Goal: Task Accomplishment & Management: Manage account settings

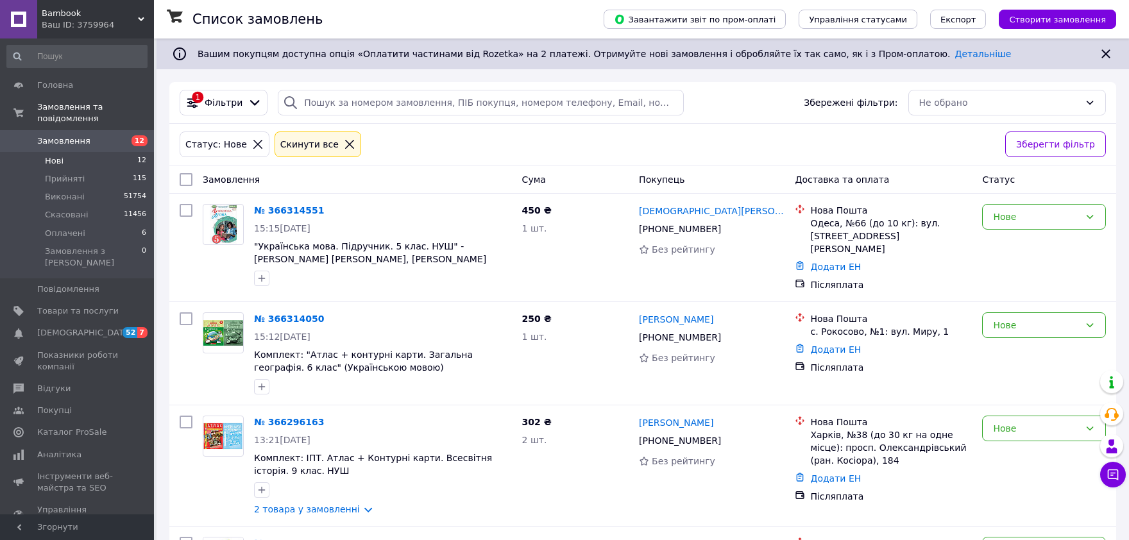
click at [345, 146] on icon at bounding box center [349, 144] width 9 height 9
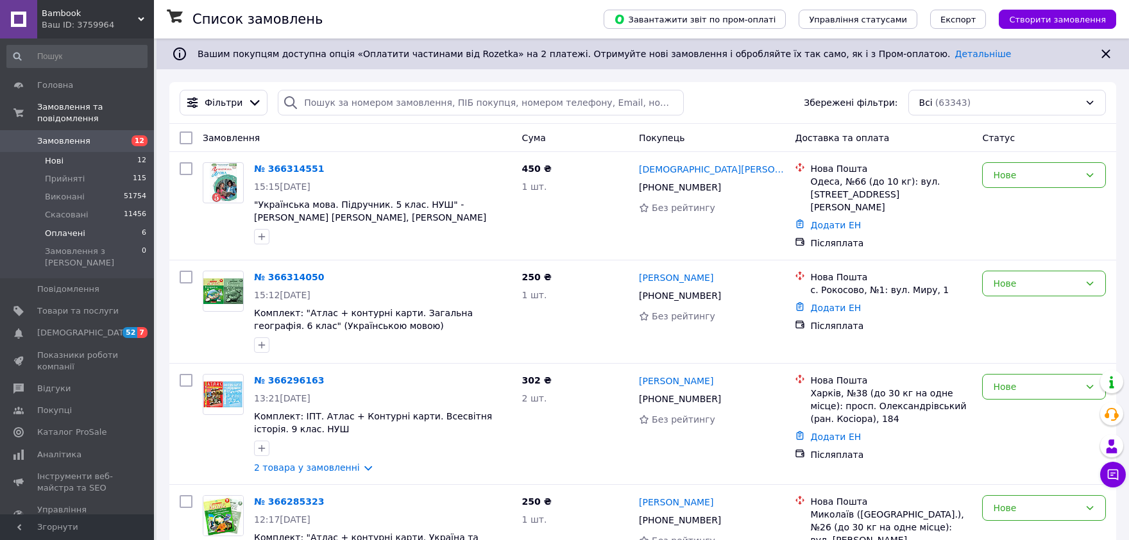
click at [109, 225] on li "Оплачені 6" at bounding box center [77, 234] width 154 height 18
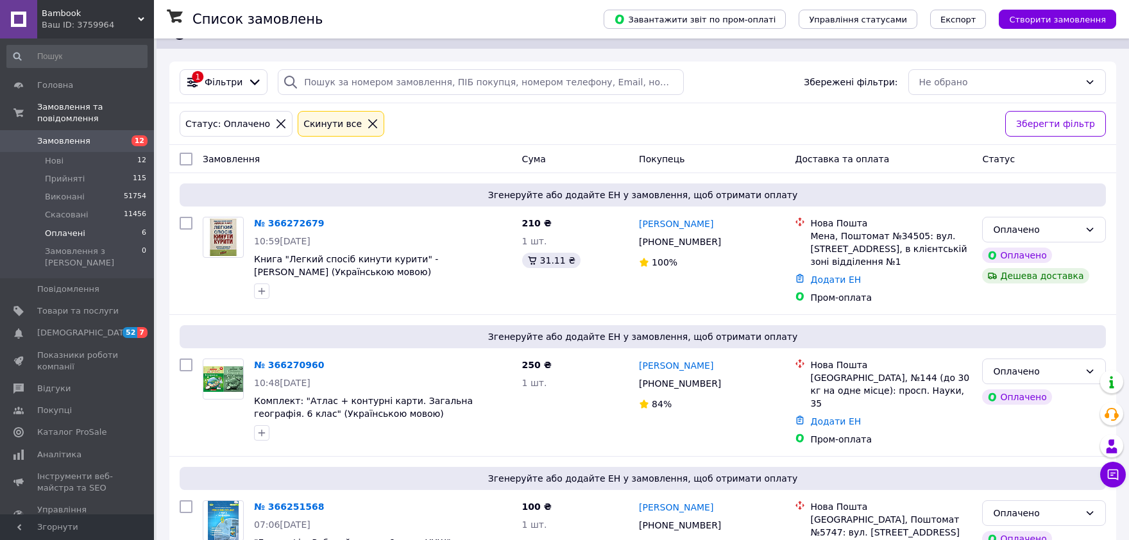
scroll to position [515, 0]
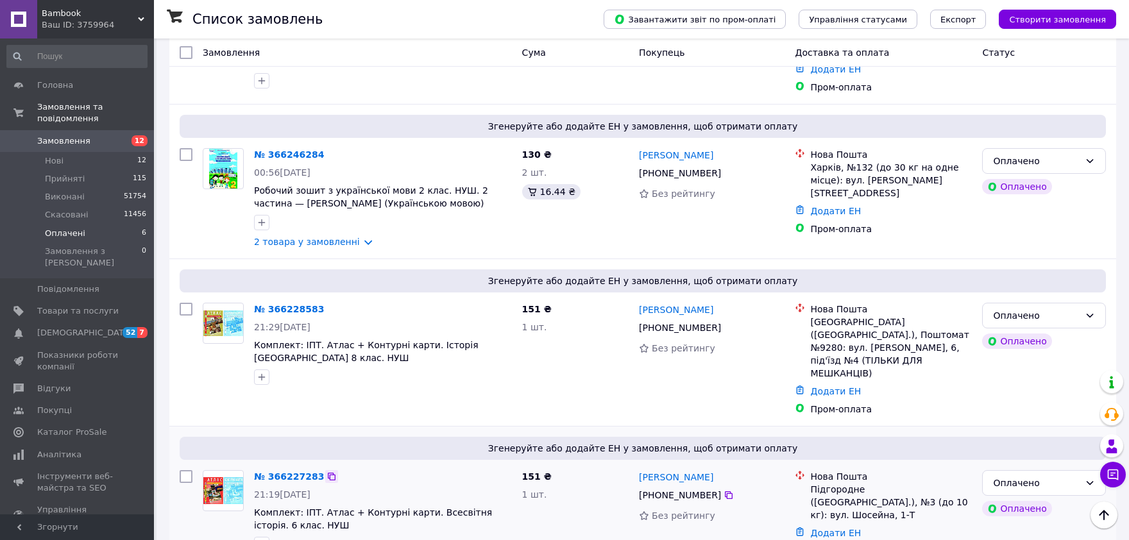
click at [327, 472] on icon at bounding box center [332, 477] width 10 height 10
click at [1027, 476] on div "Оплачено" at bounding box center [1036, 483] width 87 height 14
click at [1029, 474] on li "Прийнято" at bounding box center [1044, 475] width 123 height 23
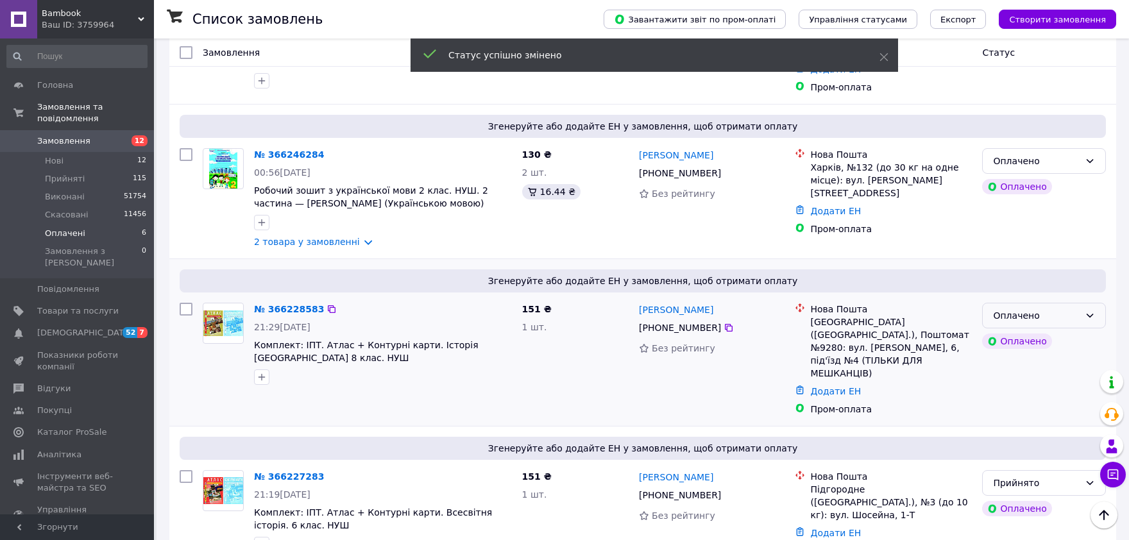
click at [1082, 306] on div "Оплачено" at bounding box center [1044, 316] width 124 height 26
click at [1026, 336] on li "Прийнято" at bounding box center [1044, 333] width 123 height 23
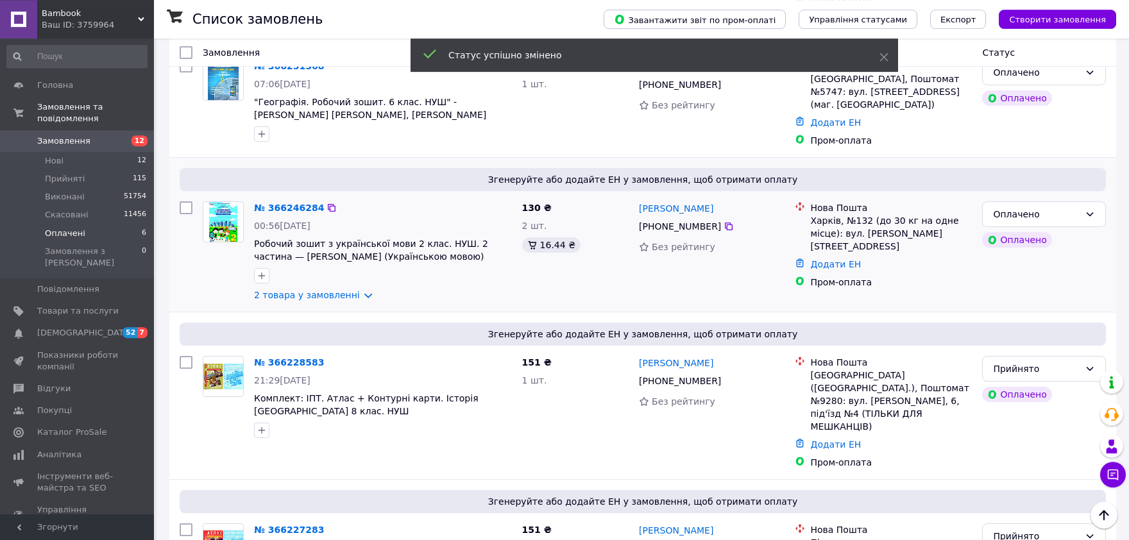
scroll to position [444, 0]
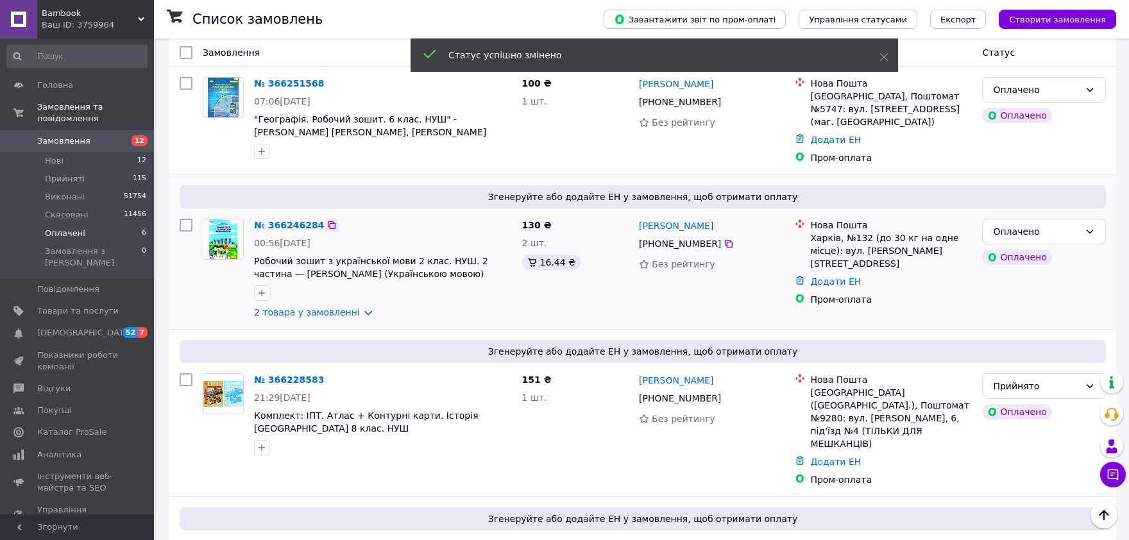
click at [328, 221] on icon at bounding box center [332, 225] width 8 height 8
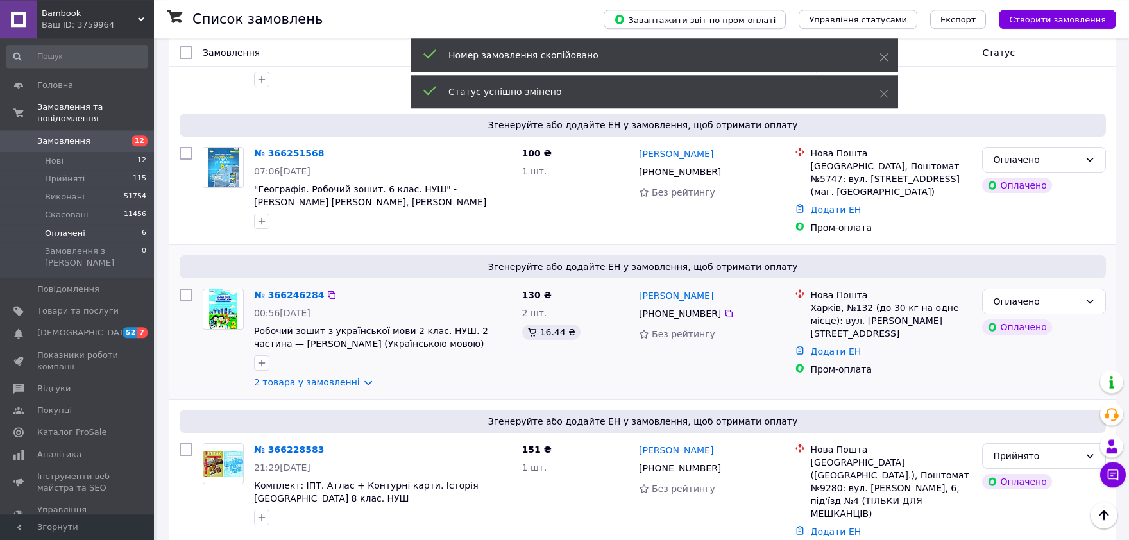
scroll to position [373, 0]
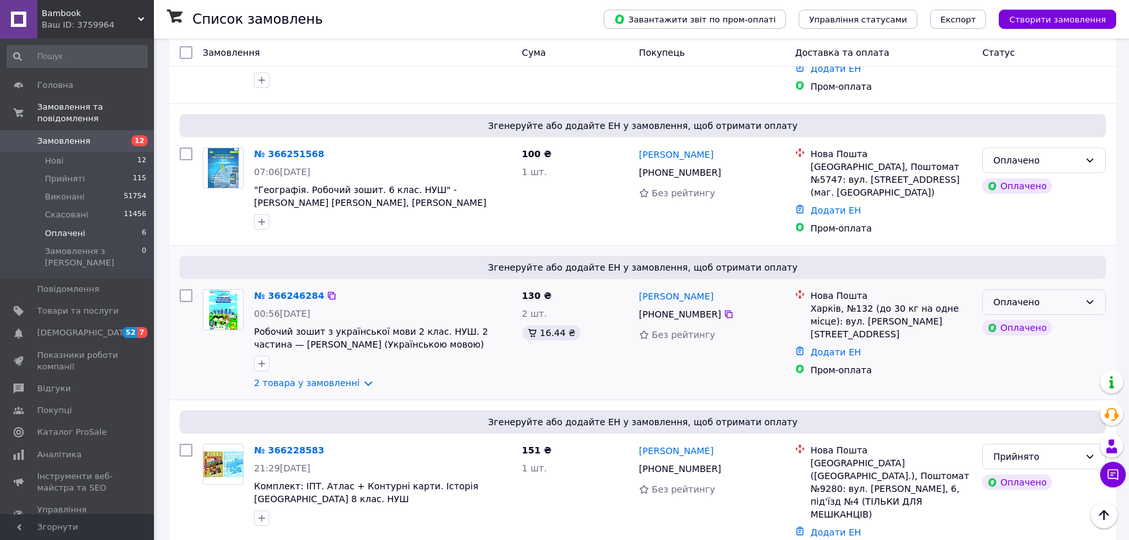
click at [1069, 295] on div "Оплачено" at bounding box center [1036, 302] width 87 height 14
click at [1053, 315] on li "Прийнято" at bounding box center [1044, 319] width 123 height 23
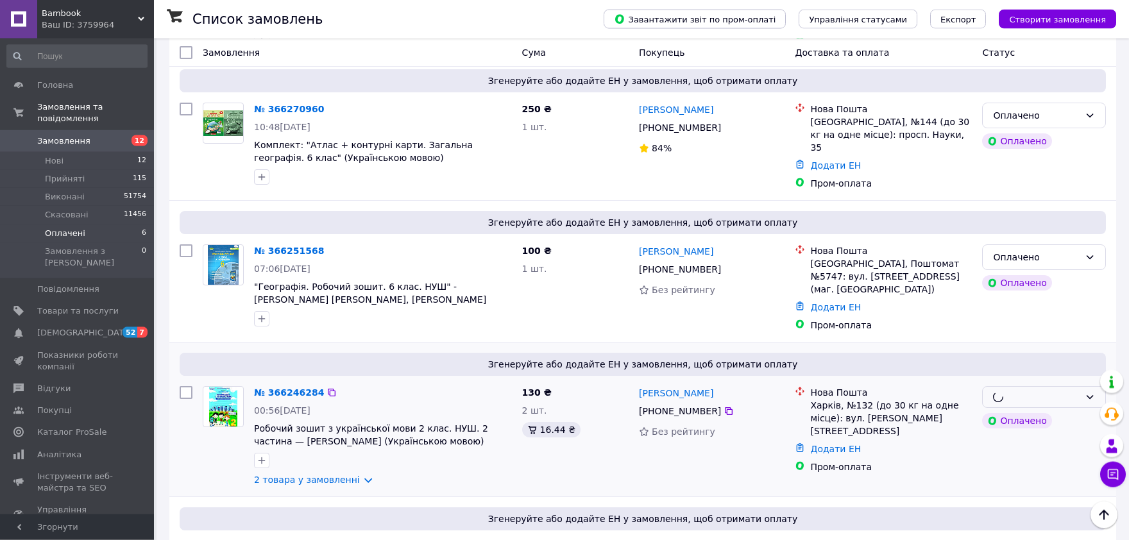
scroll to position [232, 0]
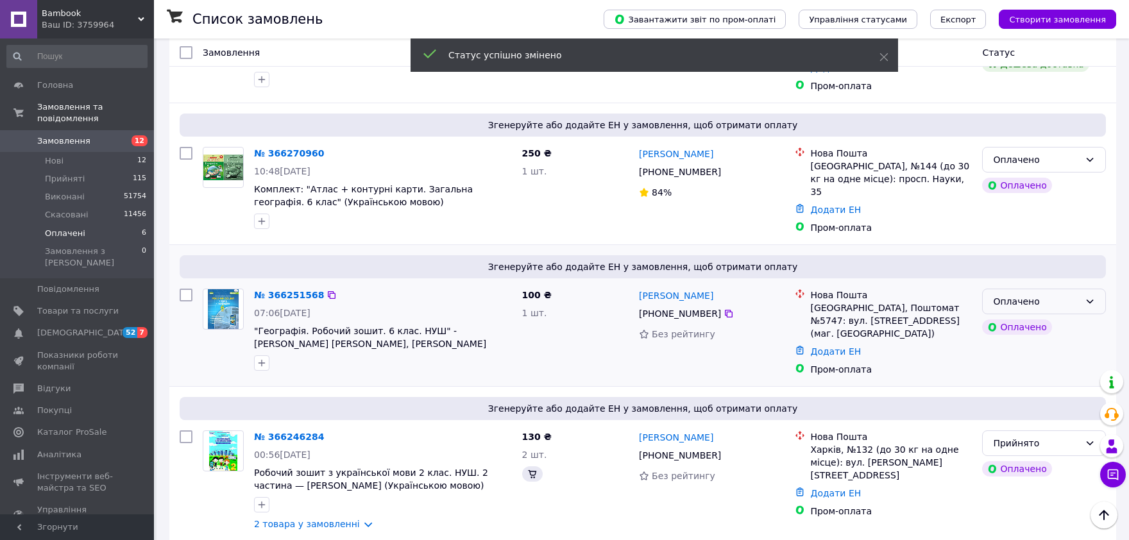
click at [1072, 296] on div "Оплачено" at bounding box center [1036, 301] width 87 height 14
click at [1055, 320] on li "Прийнято" at bounding box center [1044, 323] width 123 height 23
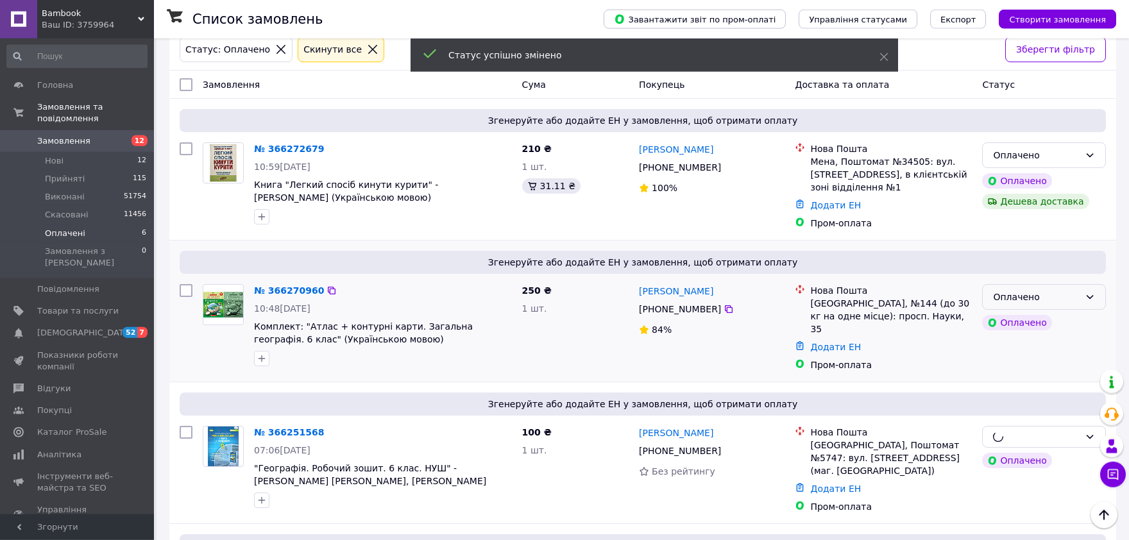
scroll to position [91, 0]
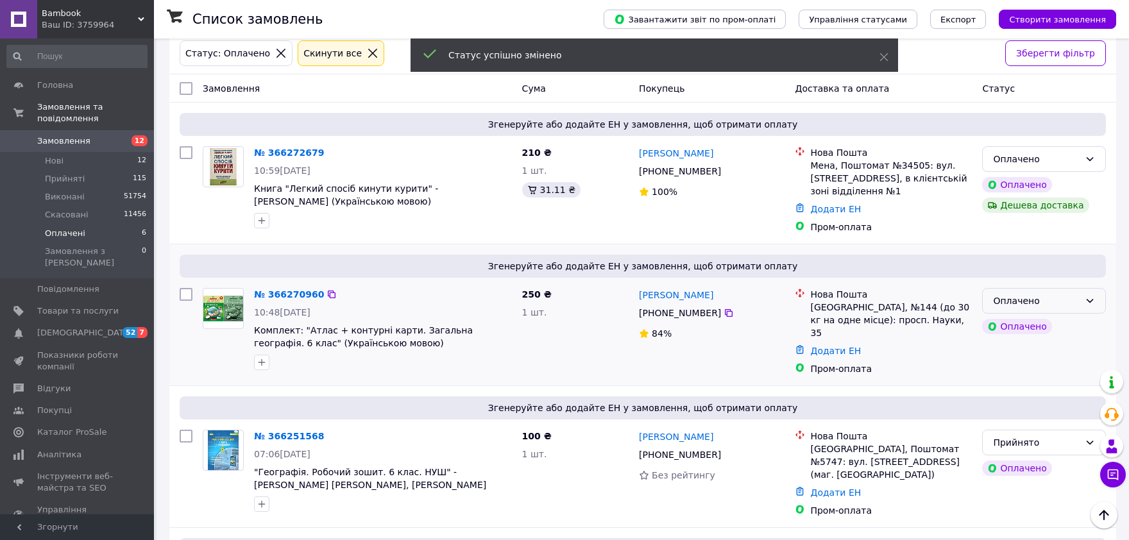
click at [1080, 312] on div "Оплачено" at bounding box center [1044, 301] width 124 height 26
click at [1062, 325] on li "Прийнято" at bounding box center [1044, 328] width 123 height 23
click at [327, 155] on icon at bounding box center [332, 153] width 10 height 10
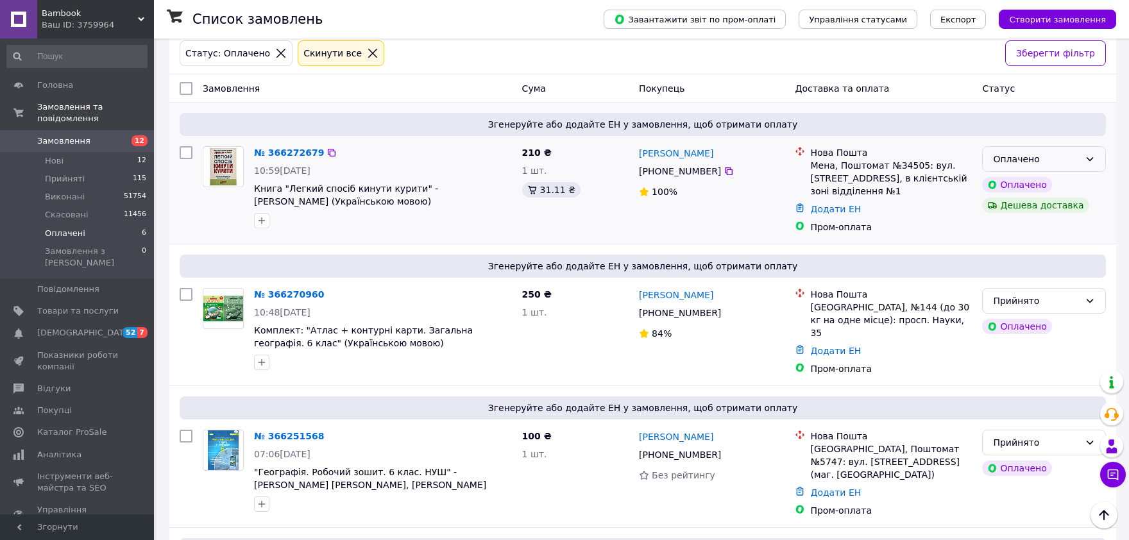
click at [1084, 157] on div "Оплачено" at bounding box center [1044, 159] width 124 height 26
click at [1044, 184] on li "Прийнято" at bounding box center [1044, 186] width 123 height 23
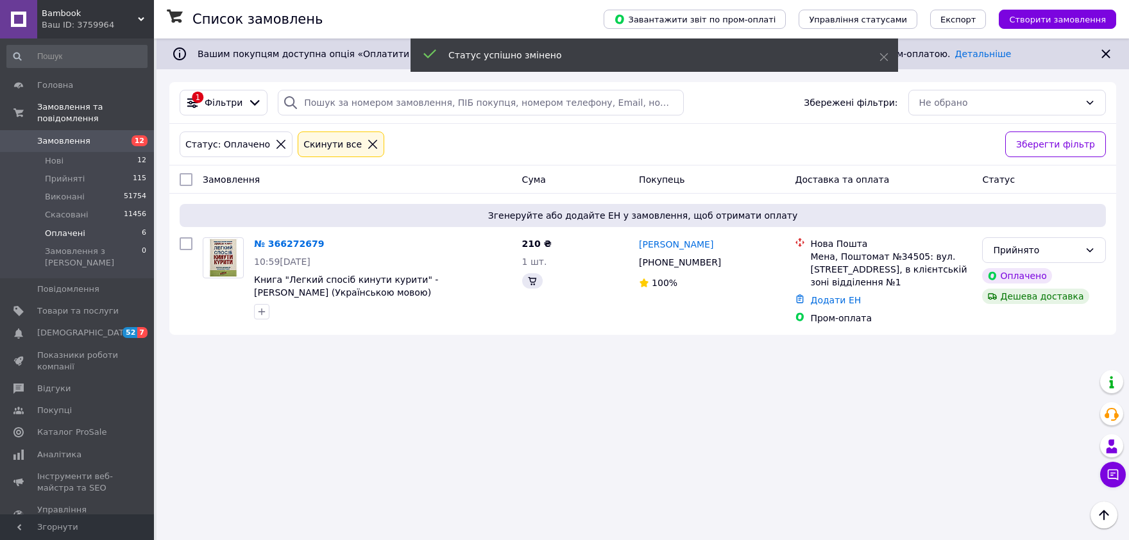
scroll to position [0, 0]
click at [78, 154] on li "Нові 12" at bounding box center [77, 161] width 154 height 18
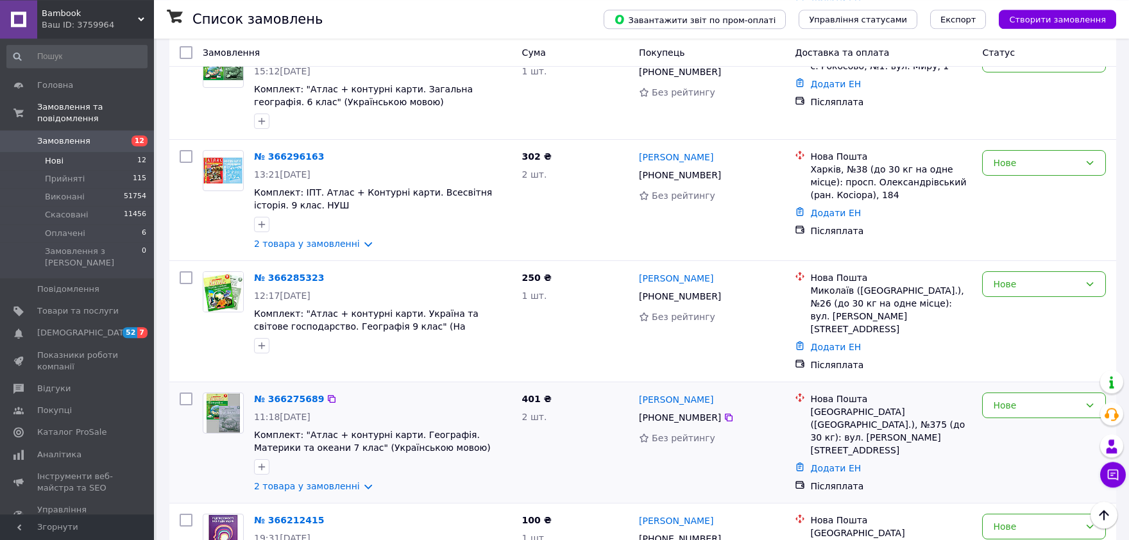
scroll to position [494, 0]
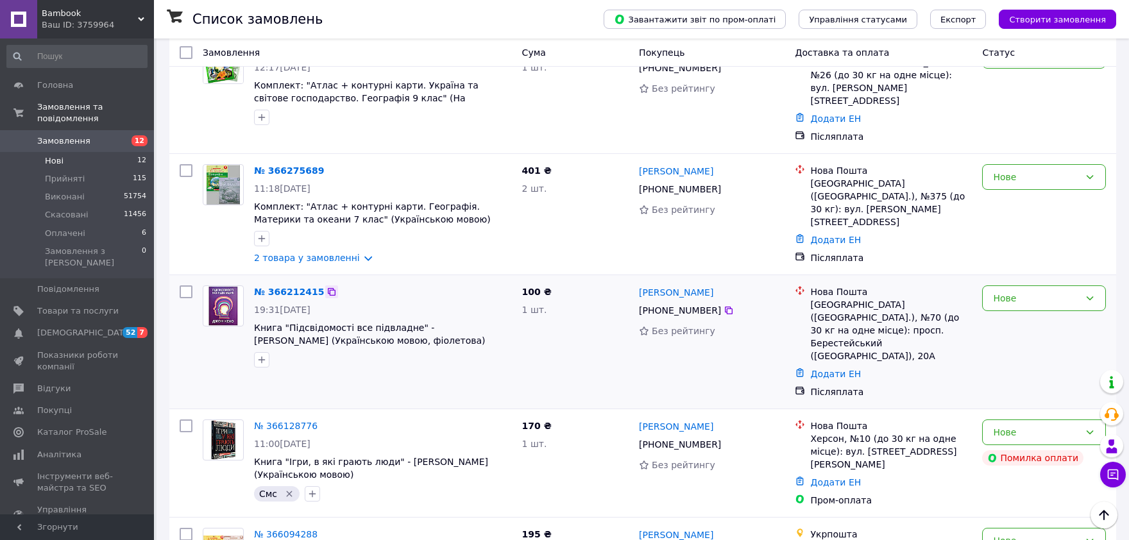
click at [327, 287] on icon at bounding box center [332, 292] width 10 height 10
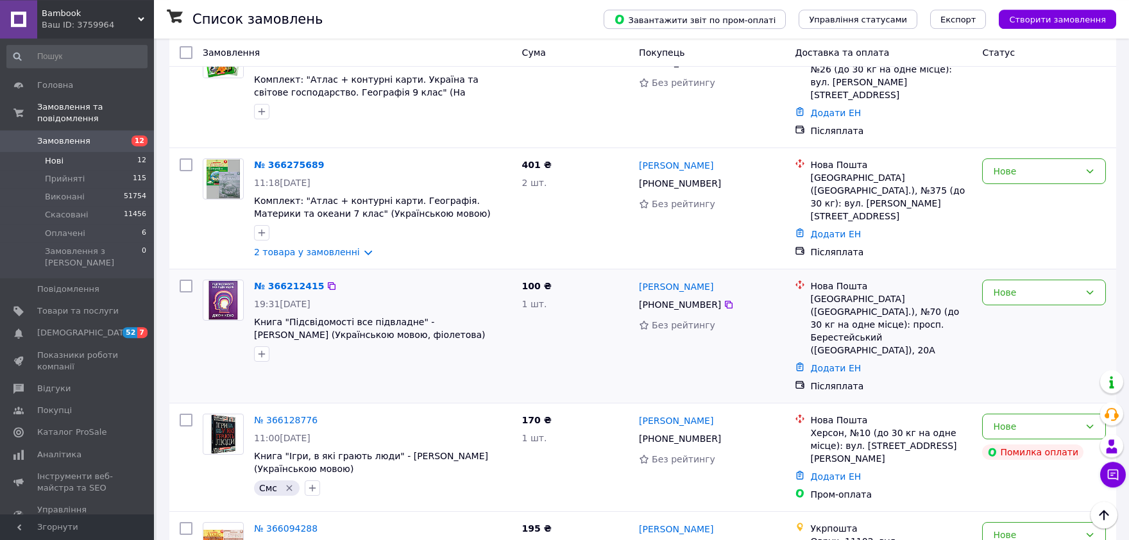
scroll to position [423, 0]
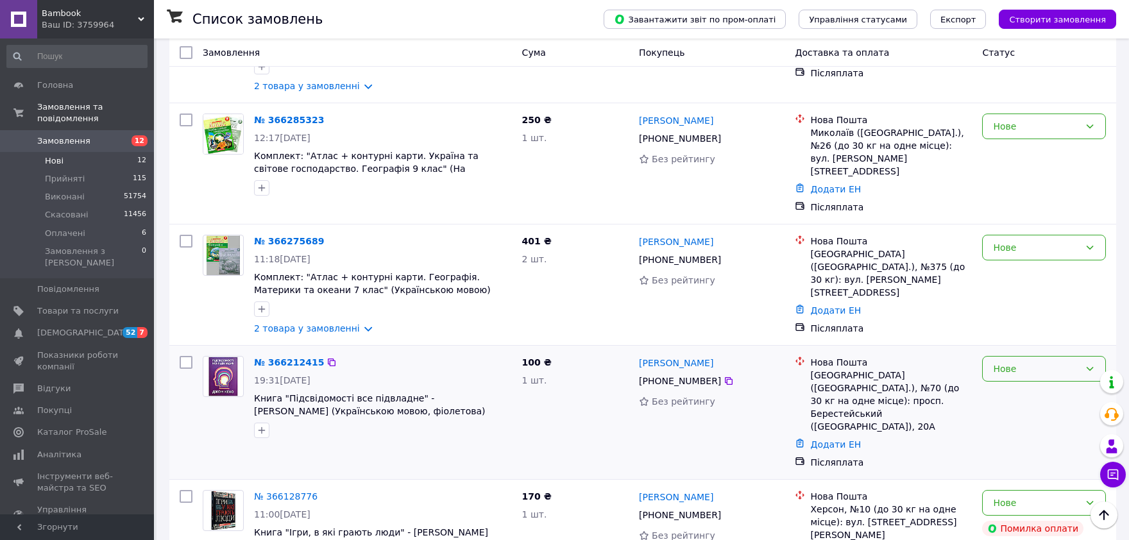
click at [1050, 362] on div "Нове" at bounding box center [1036, 369] width 87 height 14
click at [1039, 377] on li "Прийнято" at bounding box center [1044, 379] width 123 height 23
click at [1042, 239] on div "Нове" at bounding box center [1044, 248] width 124 height 26
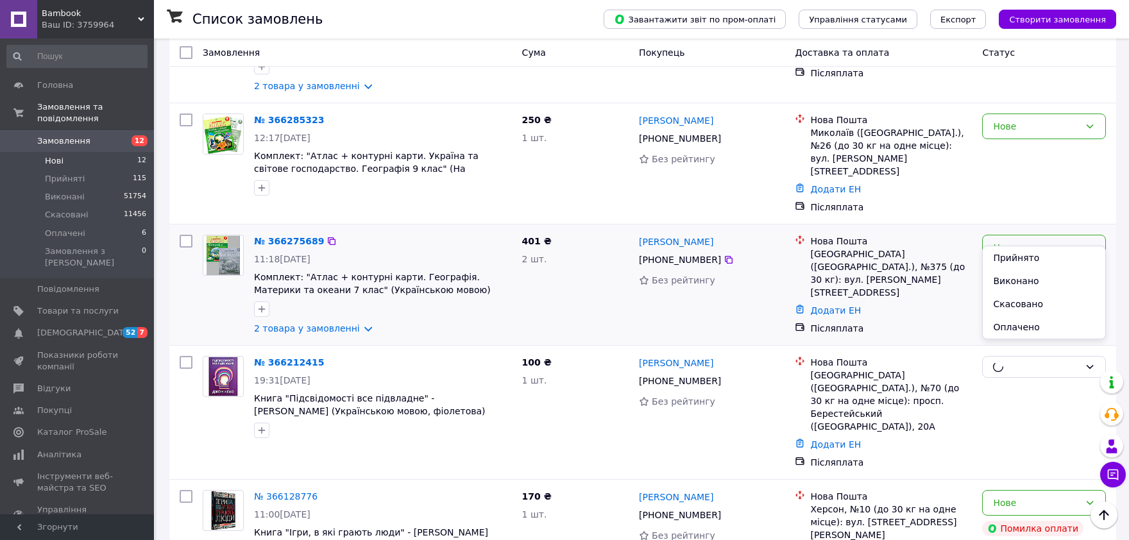
click at [1034, 258] on li "Прийнято" at bounding box center [1044, 257] width 123 height 23
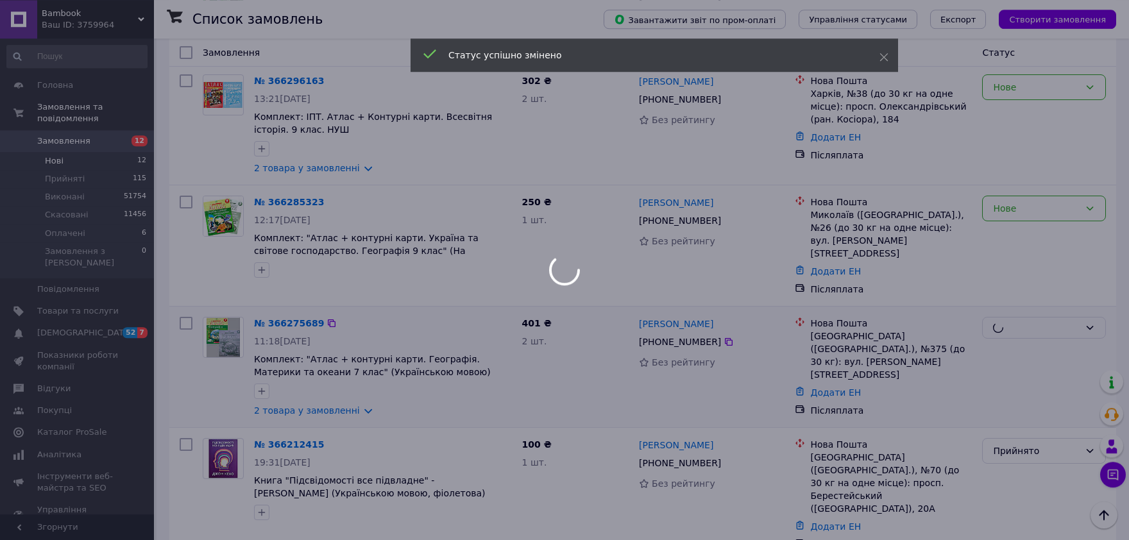
scroll to position [282, 0]
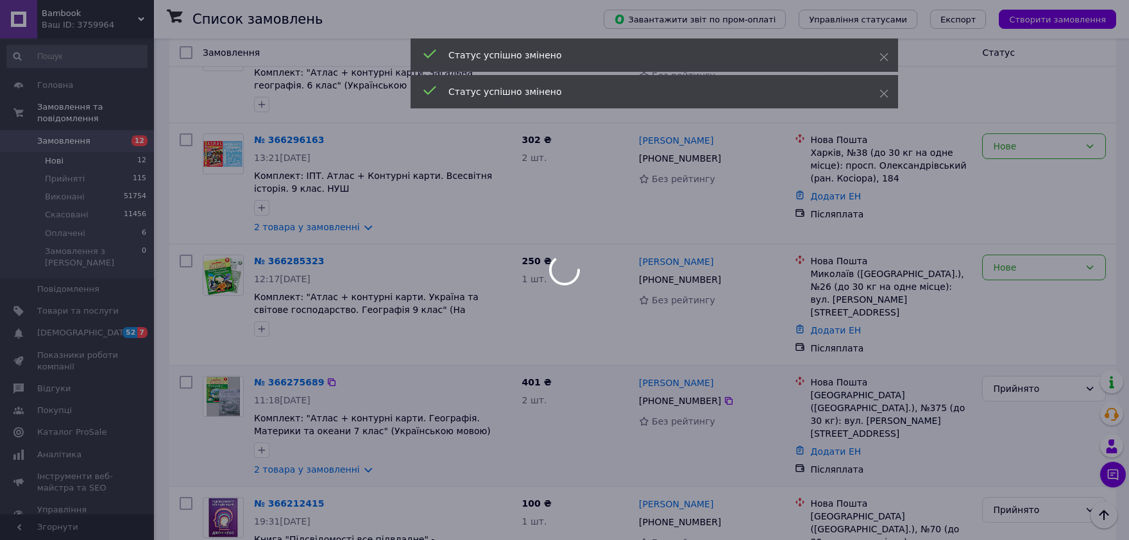
click at [1035, 266] on div at bounding box center [564, 270] width 1129 height 540
click at [1019, 269] on div at bounding box center [564, 270] width 1129 height 540
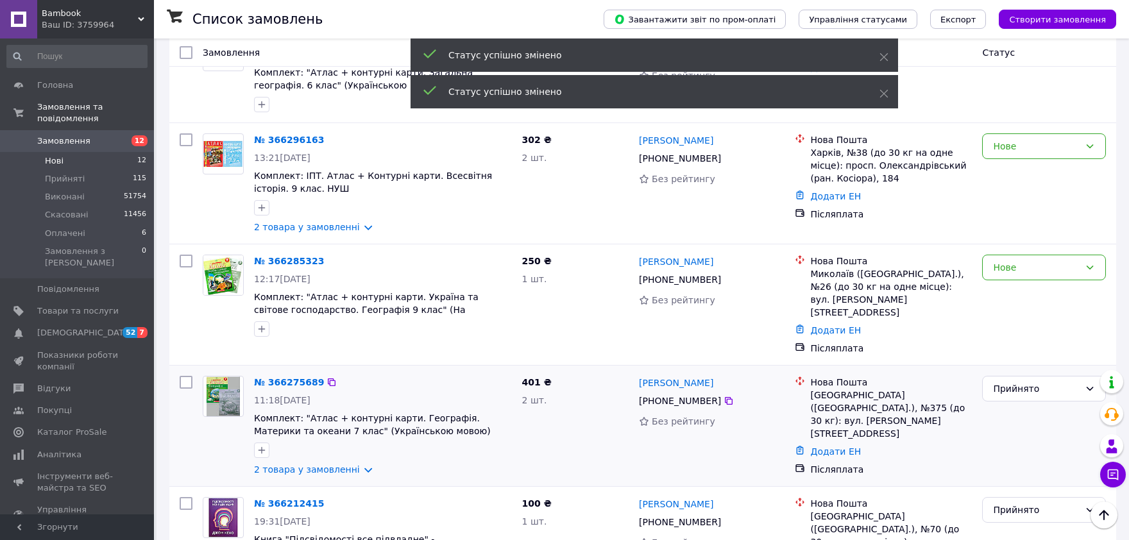
click at [1019, 267] on div "Нове" at bounding box center [1036, 267] width 87 height 14
click at [1016, 291] on li "Прийнято" at bounding box center [1044, 290] width 123 height 23
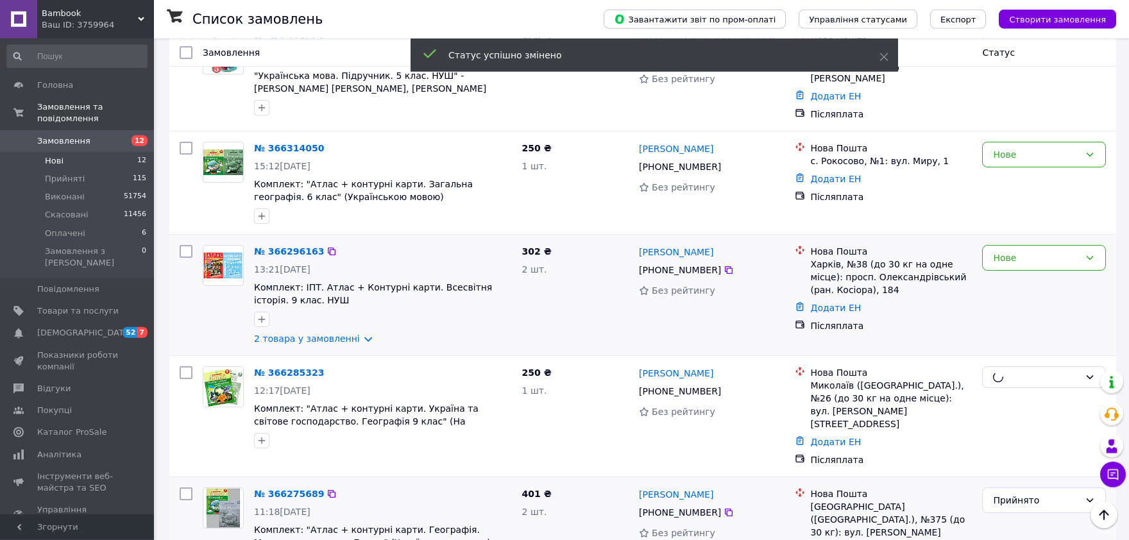
scroll to position [141, 0]
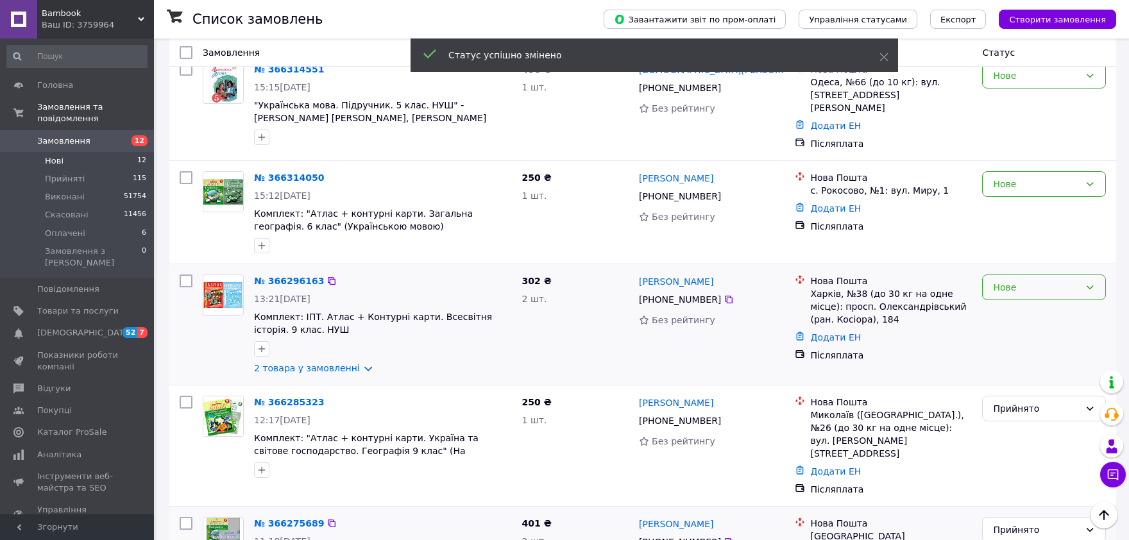
click at [1023, 285] on div "Нове" at bounding box center [1036, 287] width 87 height 14
click at [1019, 307] on li "Прийнято" at bounding box center [1044, 309] width 123 height 23
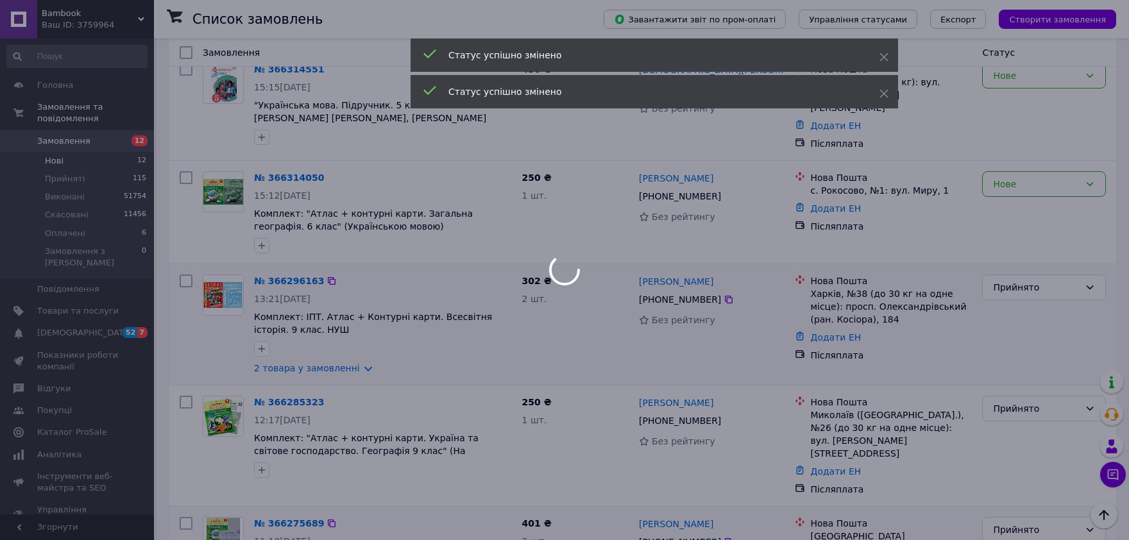
scroll to position [71, 0]
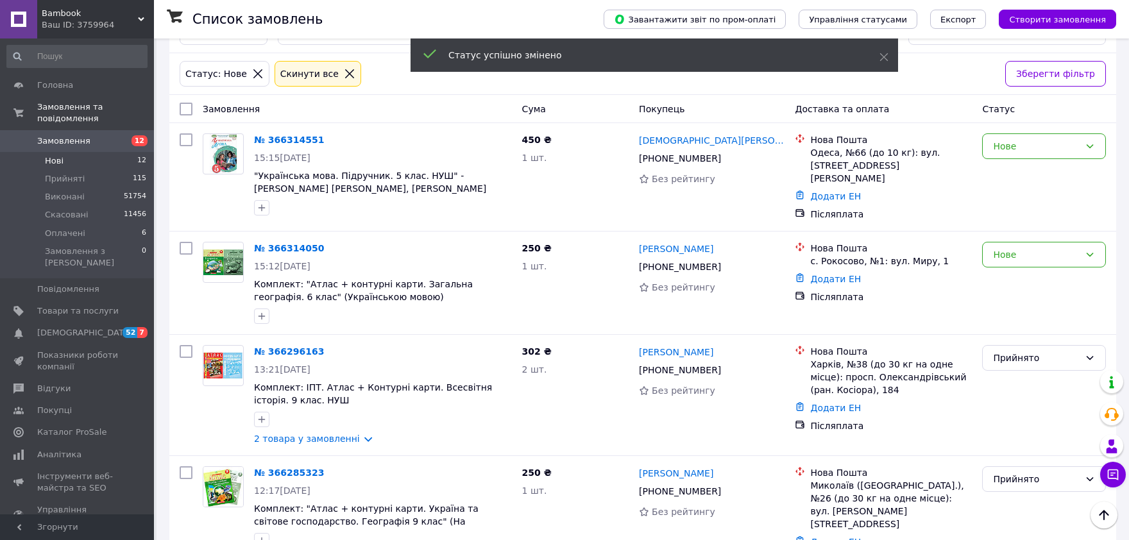
click at [1039, 255] on div "Нове" at bounding box center [1036, 255] width 87 height 14
click at [1031, 282] on li "Прийнято" at bounding box center [1044, 277] width 123 height 23
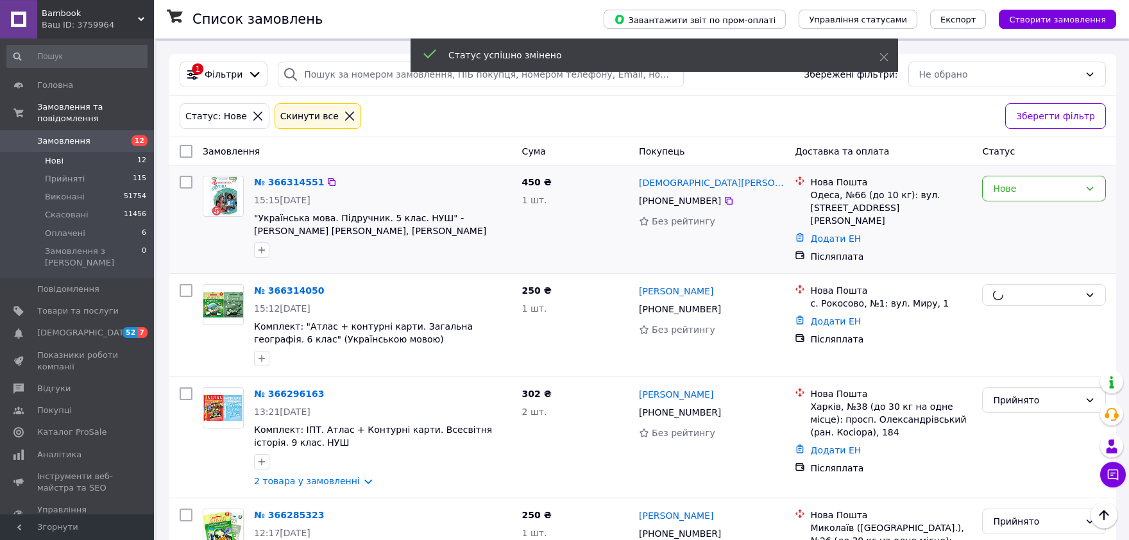
scroll to position [0, 0]
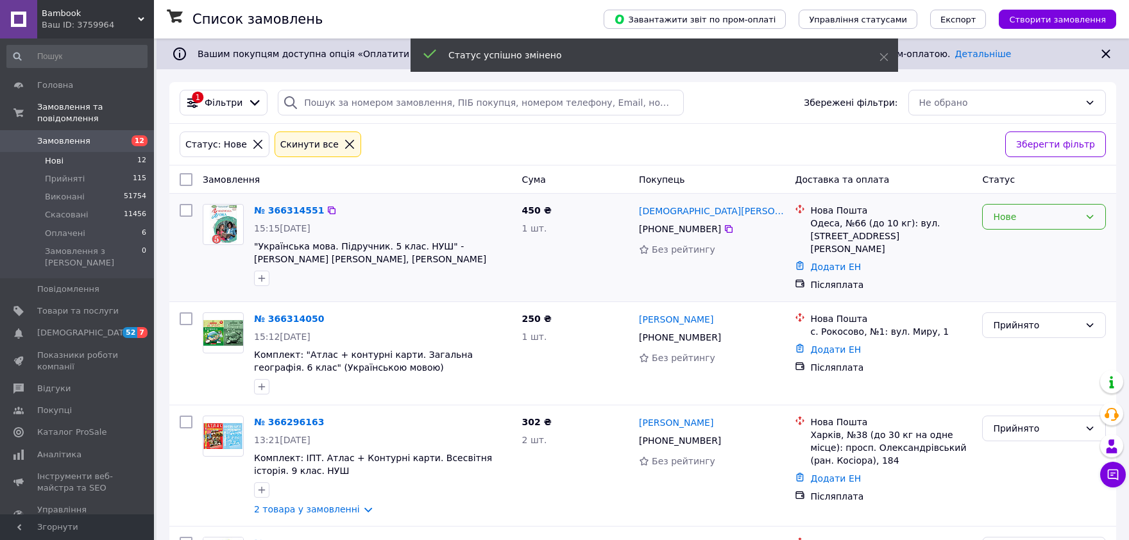
click at [1052, 217] on div "Нове" at bounding box center [1036, 217] width 87 height 14
click at [1044, 243] on li "Прийнято" at bounding box center [1044, 244] width 123 height 23
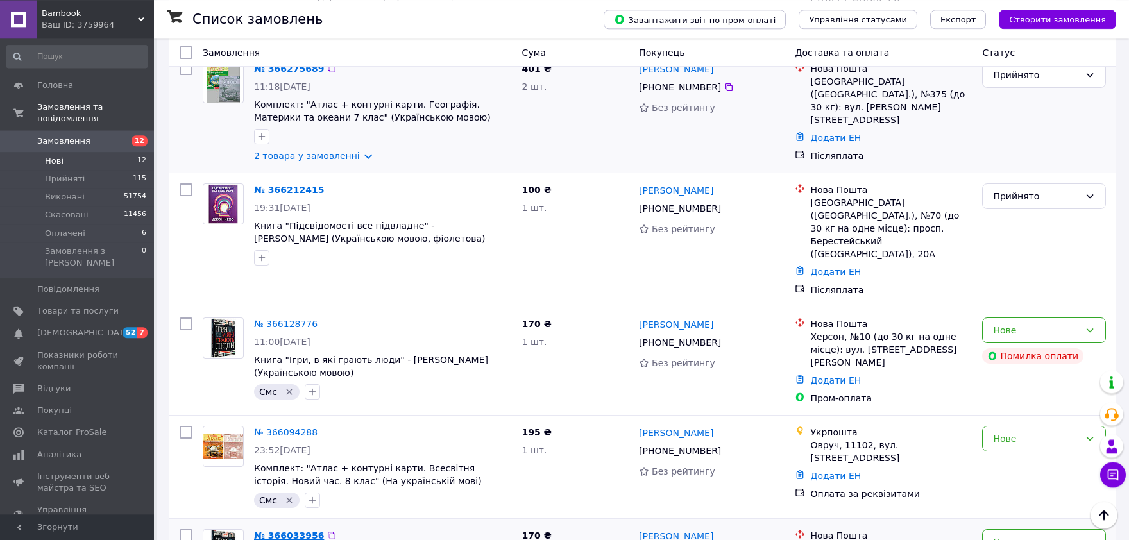
scroll to position [595, 0]
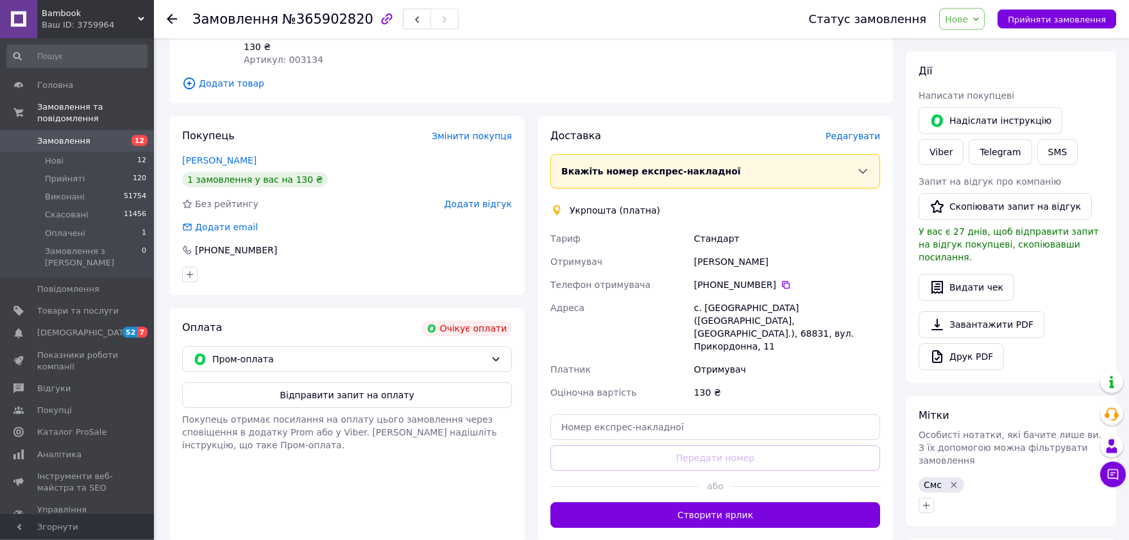
scroll to position [182, 0]
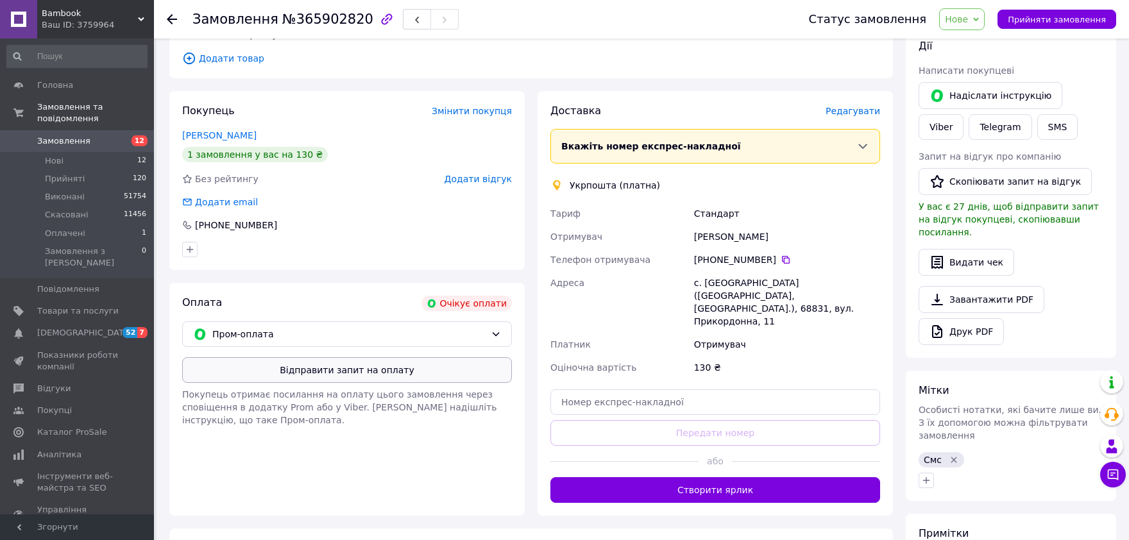
click at [336, 377] on button "Відправити запит на оплату" at bounding box center [347, 370] width 330 height 26
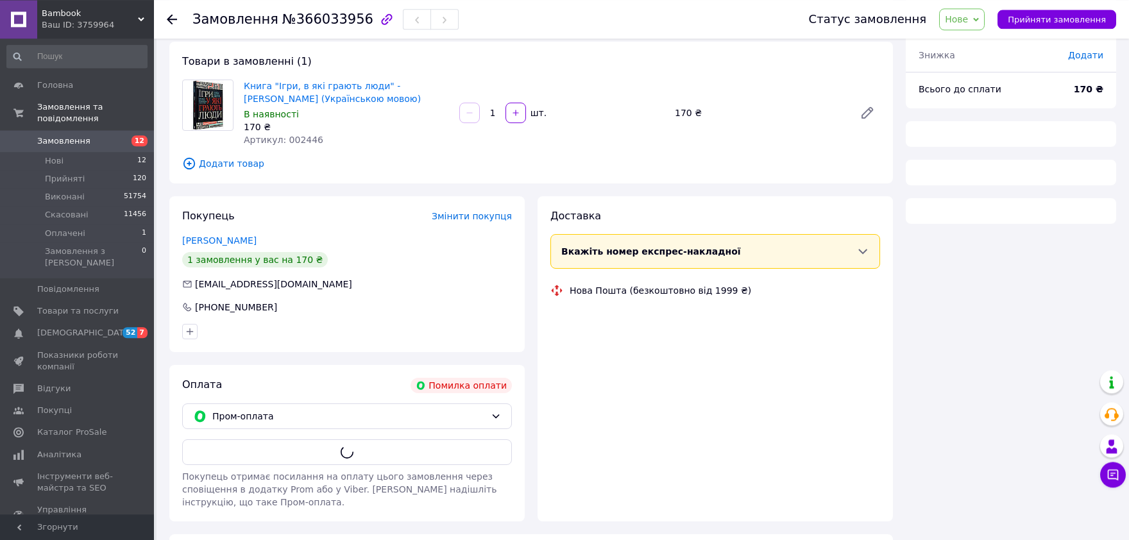
scroll to position [83, 0]
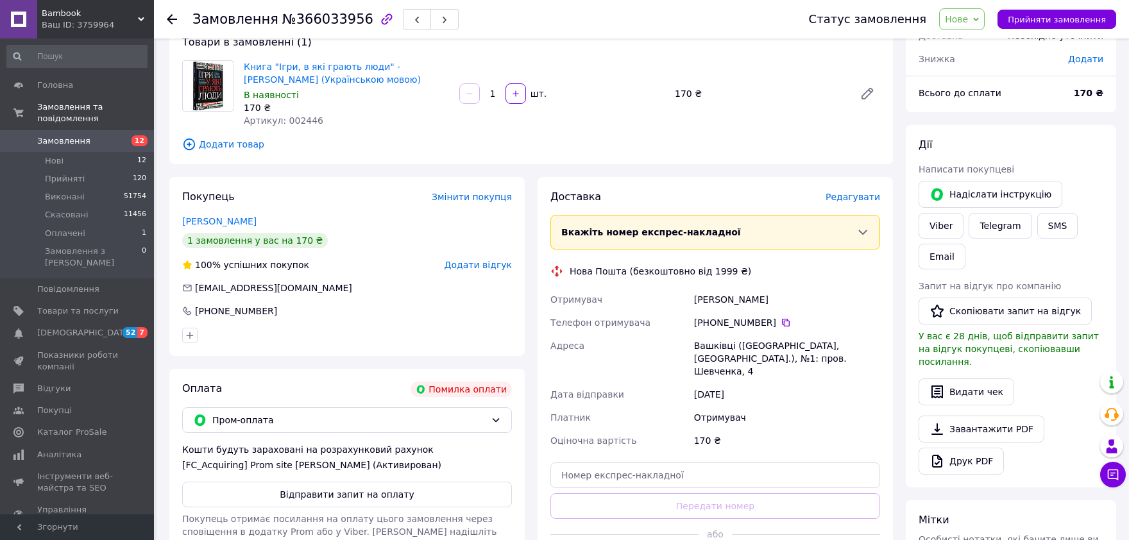
click at [316, 434] on div "Оплата Помилка оплати Пром-оплата Кошти будуть зараховані на розрахунковий раху…" at bounding box center [346, 479] width 355 height 220
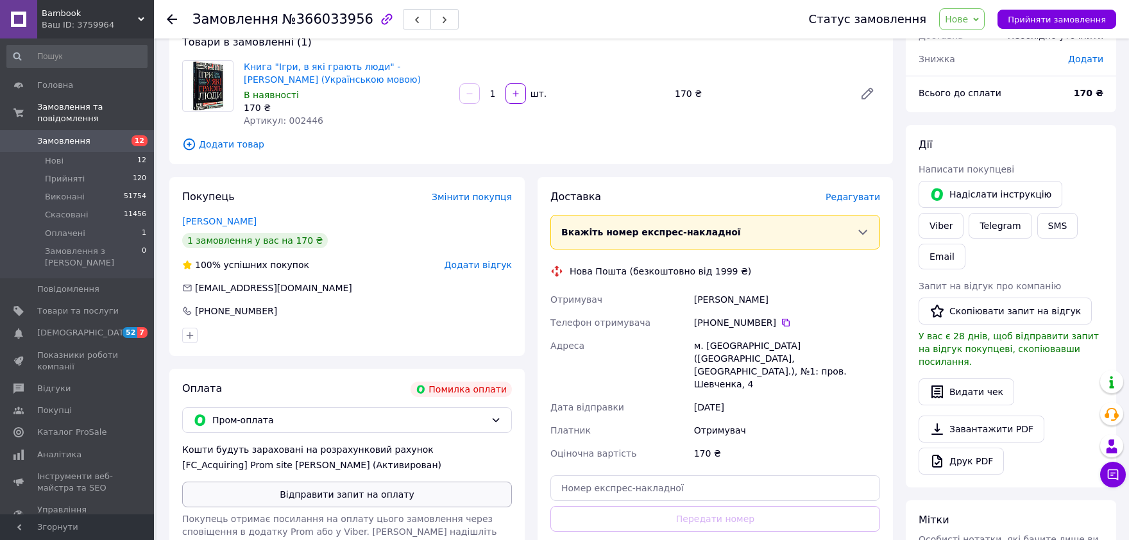
click at [333, 493] on button "Відправити запит на оплату" at bounding box center [347, 495] width 330 height 26
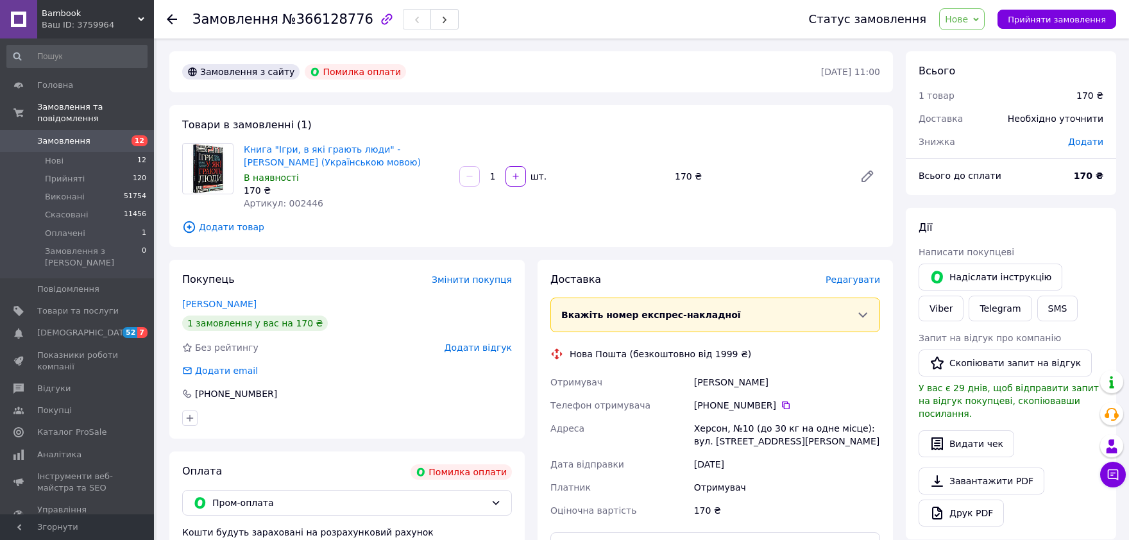
scroll to position [169, 0]
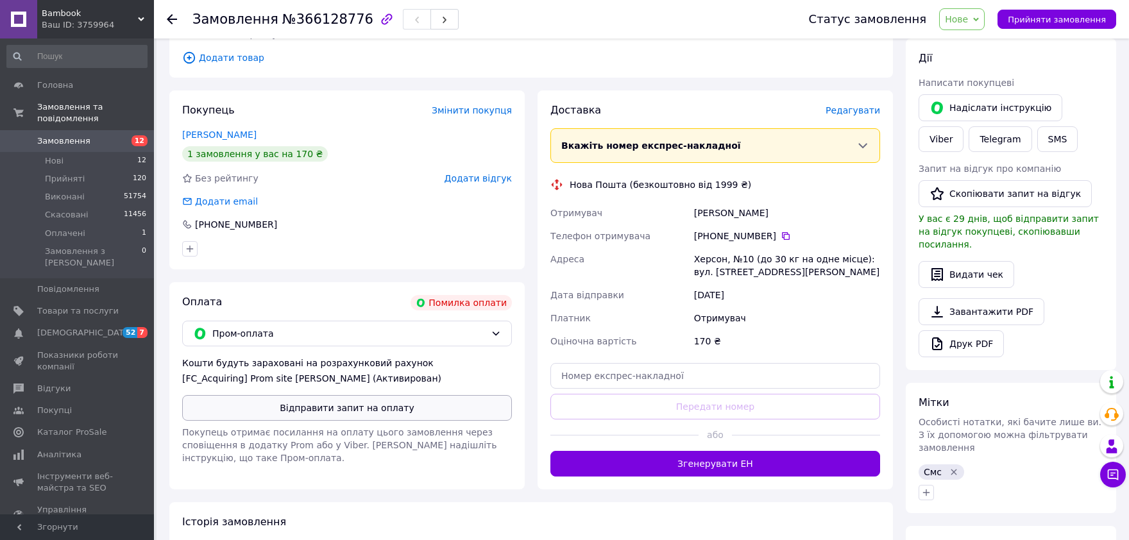
click at [364, 416] on button "Відправити запит на оплату" at bounding box center [347, 408] width 330 height 26
